Goal: Answer question/provide support

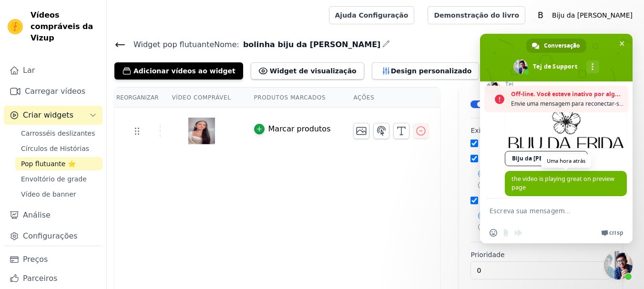
scroll to position [927, 0]
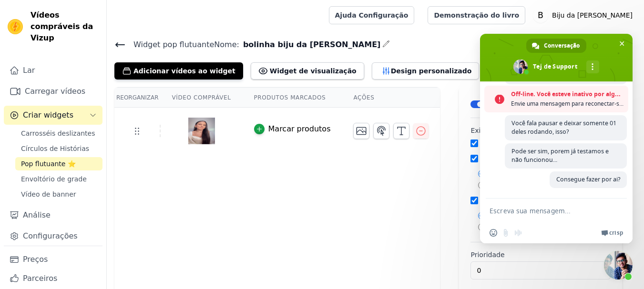
click at [601, 99] on span "Envie uma mensagem para reconectar-se ao chat." at bounding box center [567, 104] width 112 height 10
click at [623, 39] on span "Bate-papo" at bounding box center [622, 44] width 10 height 10
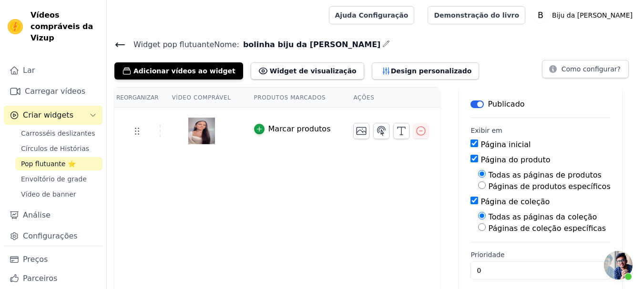
click at [616, 264] on span "Bate-papo aberto" at bounding box center [618, 265] width 29 height 29
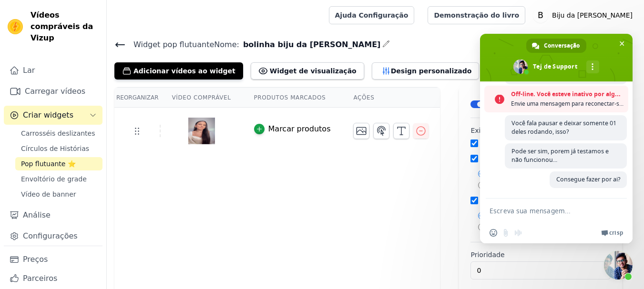
click at [528, 213] on textarea "Escreva sua mensagem..." at bounding box center [546, 211] width 114 height 24
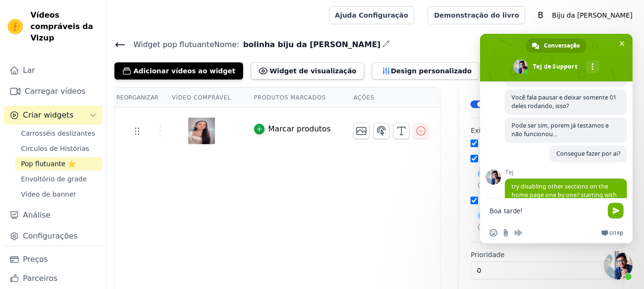
scroll to position [955, 0]
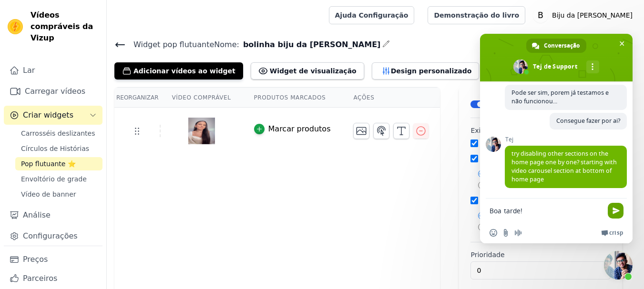
type textarea "Boa tarde!"
click at [617, 210] on span "Enviar" at bounding box center [615, 210] width 7 height 7
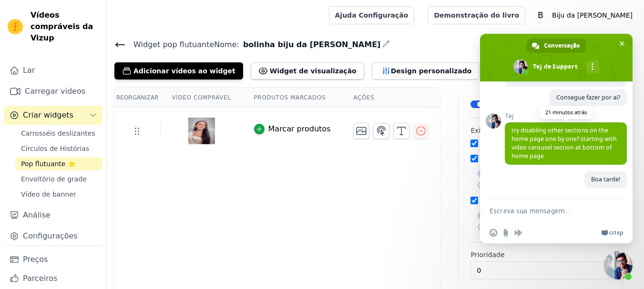
scroll to position [978, 0]
click at [517, 213] on textarea "Escreva sua mensagem..." at bounding box center [546, 211] width 114 height 24
type textarea "Ahh sim, entendi."
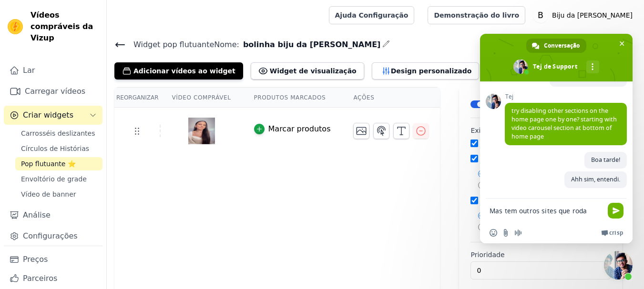
scroll to position [1006, 0]
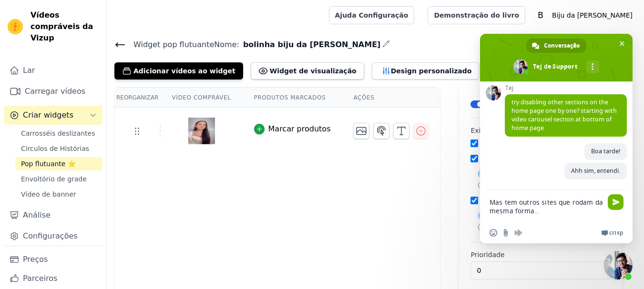
type textarea "Mas tem outros sites que rodam da mesma forma..."
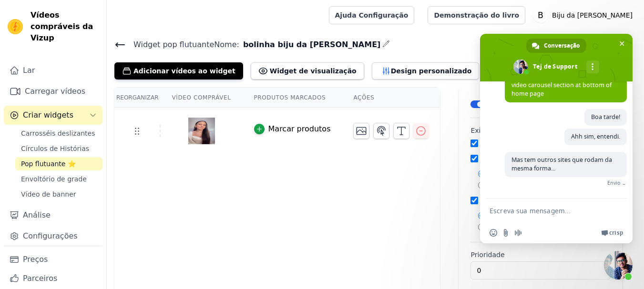
scroll to position [1026, 0]
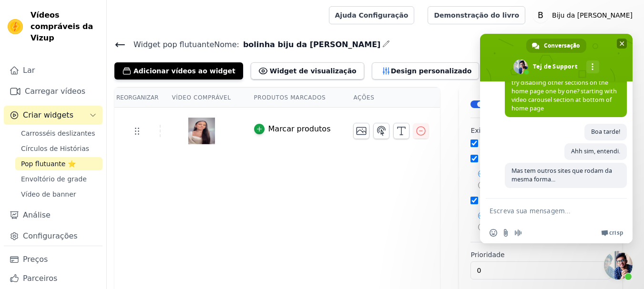
click at [621, 42] on span "Bate-papo" at bounding box center [621, 44] width 5 height 6
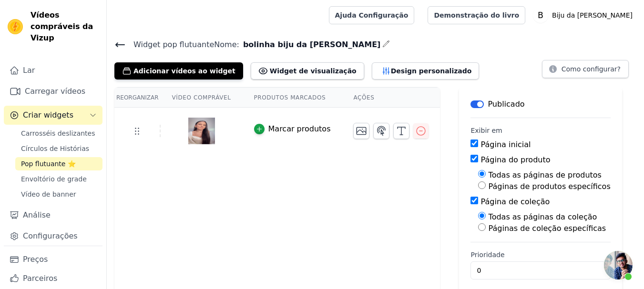
click at [623, 262] on span "Bate-papo aberto" at bounding box center [618, 265] width 29 height 29
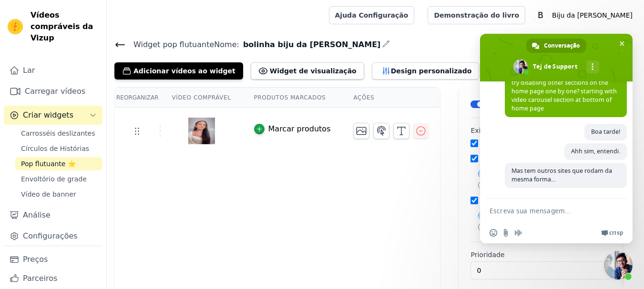
click at [623, 262] on span "Bate-papo" at bounding box center [618, 265] width 29 height 29
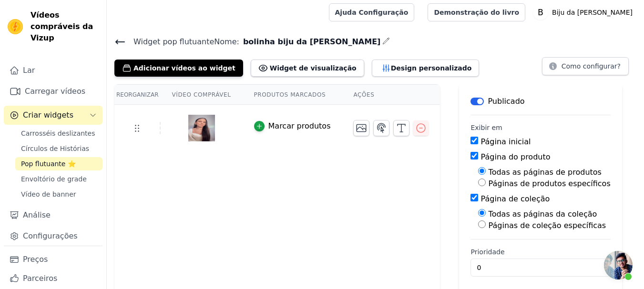
scroll to position [0, 0]
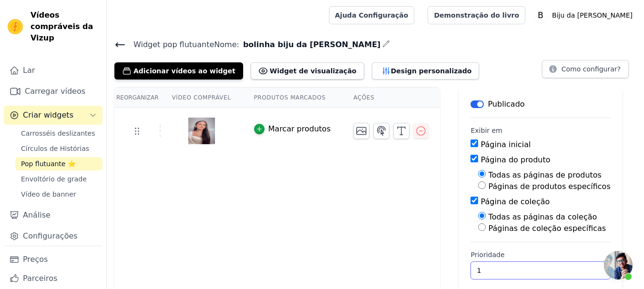
type input "1"
click at [560, 268] on input "1" at bounding box center [540, 271] width 140 height 18
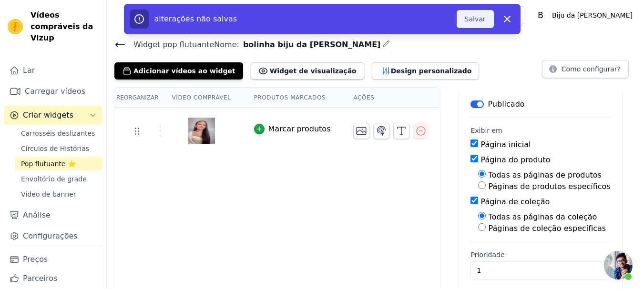
click at [475, 15] on font "Salvar" at bounding box center [475, 19] width 21 height 8
click at [480, 20] on font "Salvar" at bounding box center [475, 19] width 21 height 8
